Goal: Task Accomplishment & Management: Manage account settings

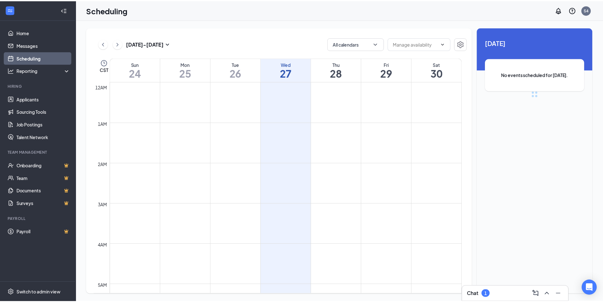
scroll to position [311, 0]
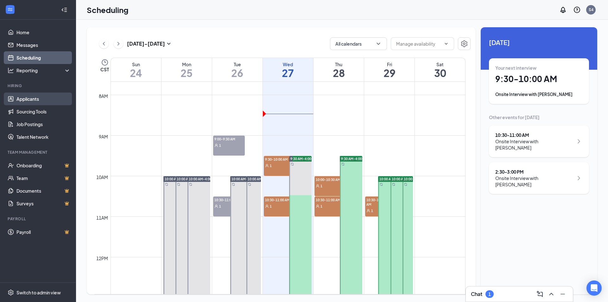
click at [28, 100] on link "Applicants" at bounding box center [43, 98] width 54 height 13
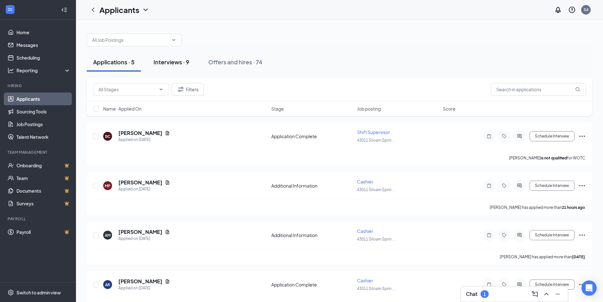
click at [167, 61] on div "Interviews · 9" at bounding box center [172, 62] width 36 height 8
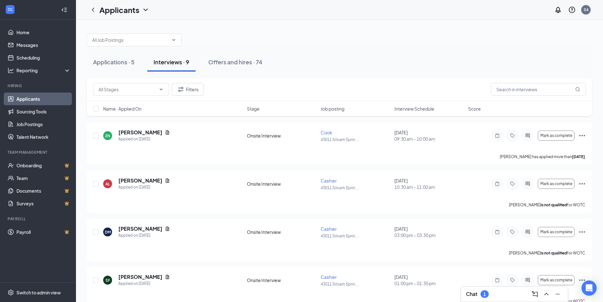
click at [501, 295] on div "Chat 1" at bounding box center [514, 294] width 97 height 10
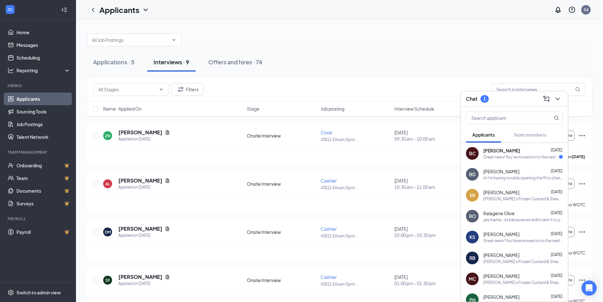
click at [526, 158] on div "Great news! You've moved on to the next stage of the application. We have a few…" at bounding box center [521, 156] width 76 height 5
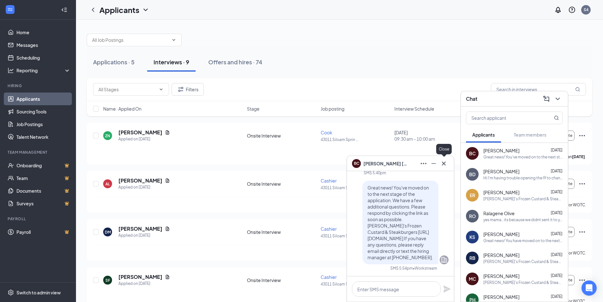
click at [444, 167] on icon "Cross" at bounding box center [444, 164] width 8 height 8
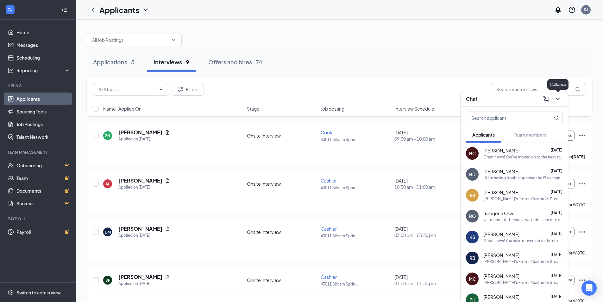
click at [555, 102] on icon "ChevronDown" at bounding box center [558, 99] width 8 height 8
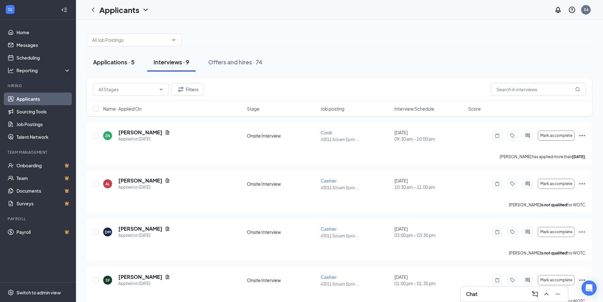
click at [118, 63] on div "Applications · 5" at bounding box center [113, 62] width 41 height 8
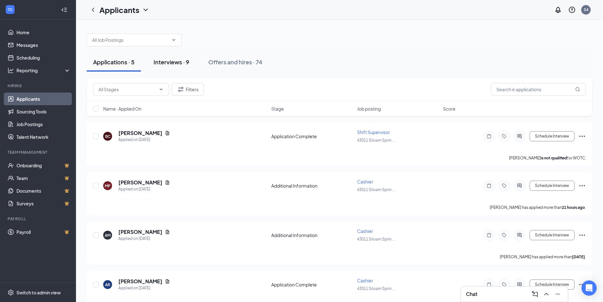
click at [168, 65] on div "Interviews · 9" at bounding box center [172, 62] width 36 height 8
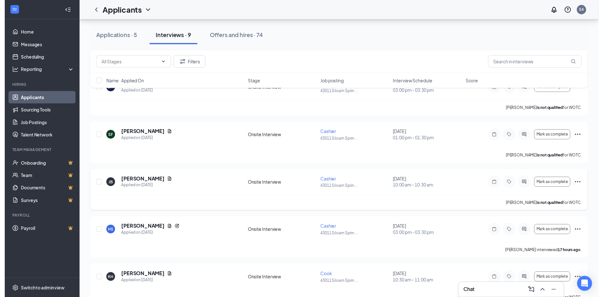
scroll to position [158, 0]
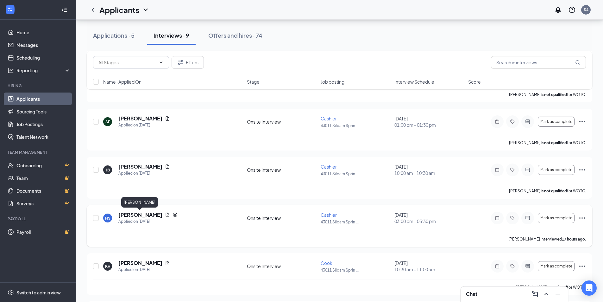
click at [144, 217] on h5 "[PERSON_NAME]" at bounding box center [140, 214] width 44 height 7
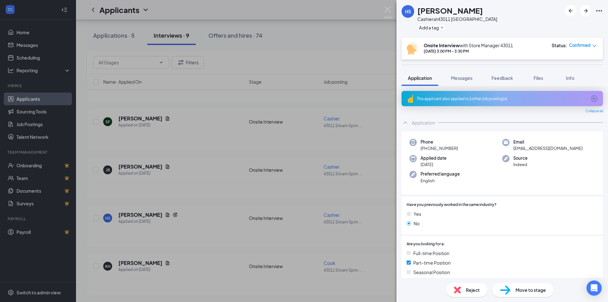
click at [469, 291] on span "Reject" at bounding box center [473, 289] width 14 height 7
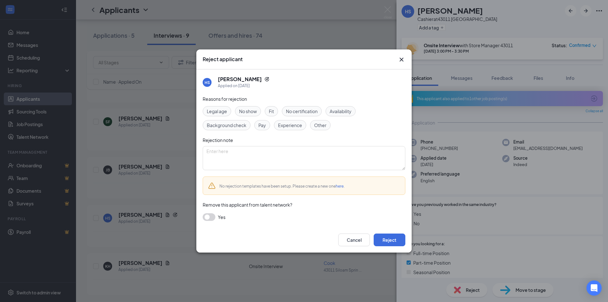
click at [247, 112] on span "No show" at bounding box center [248, 111] width 18 height 7
click at [205, 215] on button "button" at bounding box center [209, 217] width 13 height 8
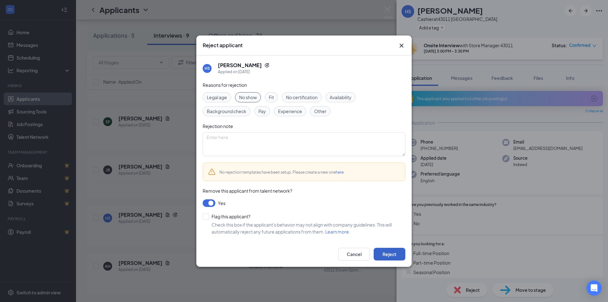
click at [392, 256] on button "Reject" at bounding box center [390, 254] width 32 height 13
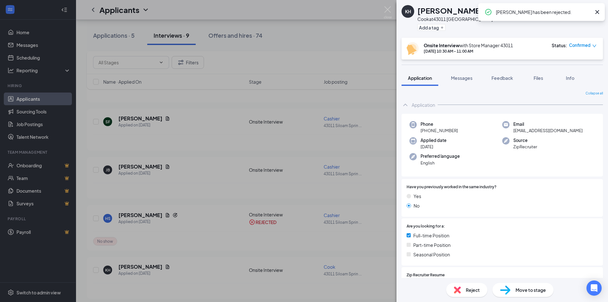
click at [364, 42] on div "KH [PERSON_NAME][GEOGRAPHIC_DATA] ✔ WOTC Cook at [GEOGRAPHIC_DATA] Add a tag On…" at bounding box center [304, 151] width 608 height 302
